Goal: Information Seeking & Learning: Learn about a topic

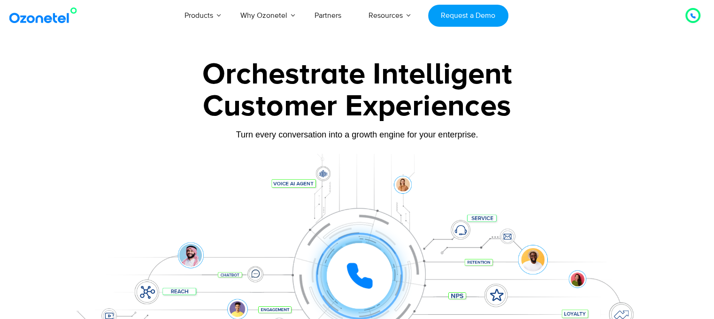
click at [465, 164] on div at bounding box center [357, 262] width 587 height 216
drag, startPoint x: 494, startPoint y: 121, endPoint x: 500, endPoint y: 35, distance: 85.6
click at [576, 80] on div "Orchestrate Intelligent" at bounding box center [357, 75] width 587 height 30
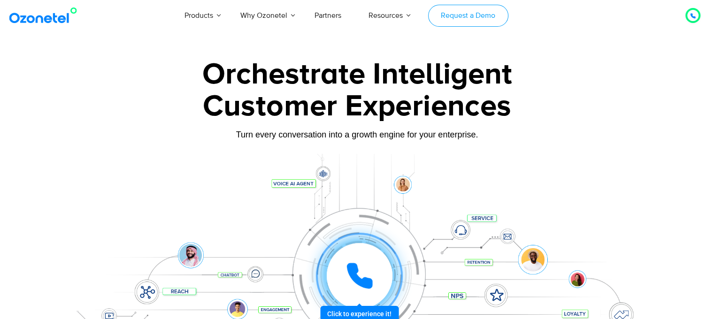
click at [474, 12] on link "Request a Demo" at bounding box center [468, 16] width 80 height 22
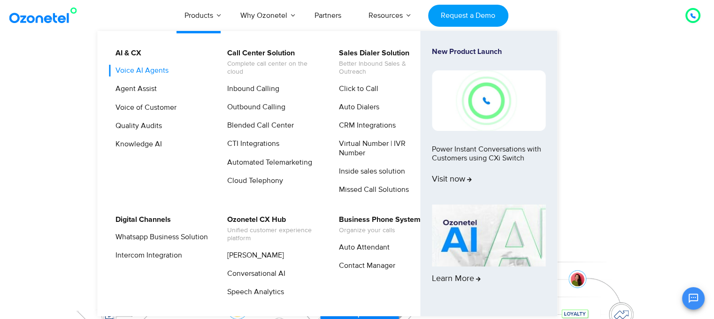
click at [152, 70] on link "Voice AI Agents" at bounding box center [139, 71] width 61 height 12
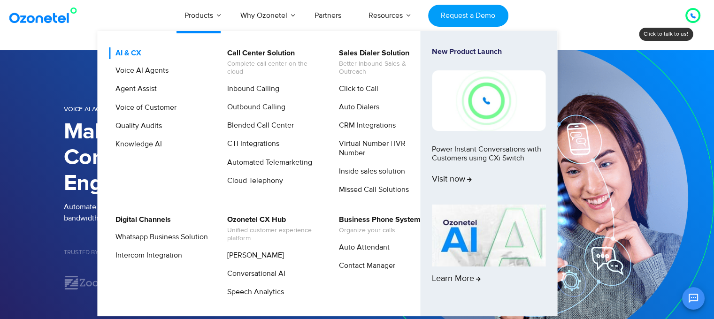
click at [125, 55] on link "AI & CX" at bounding box center [125, 53] width 33 height 12
click at [130, 93] on link "Agent Assist" at bounding box center [133, 89] width 49 height 12
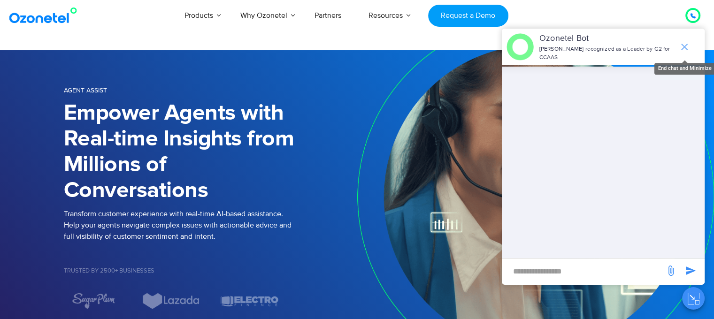
click at [681, 44] on icon "end chat or minimize" at bounding box center [684, 46] width 11 height 11
